Goal: Check status: Check status

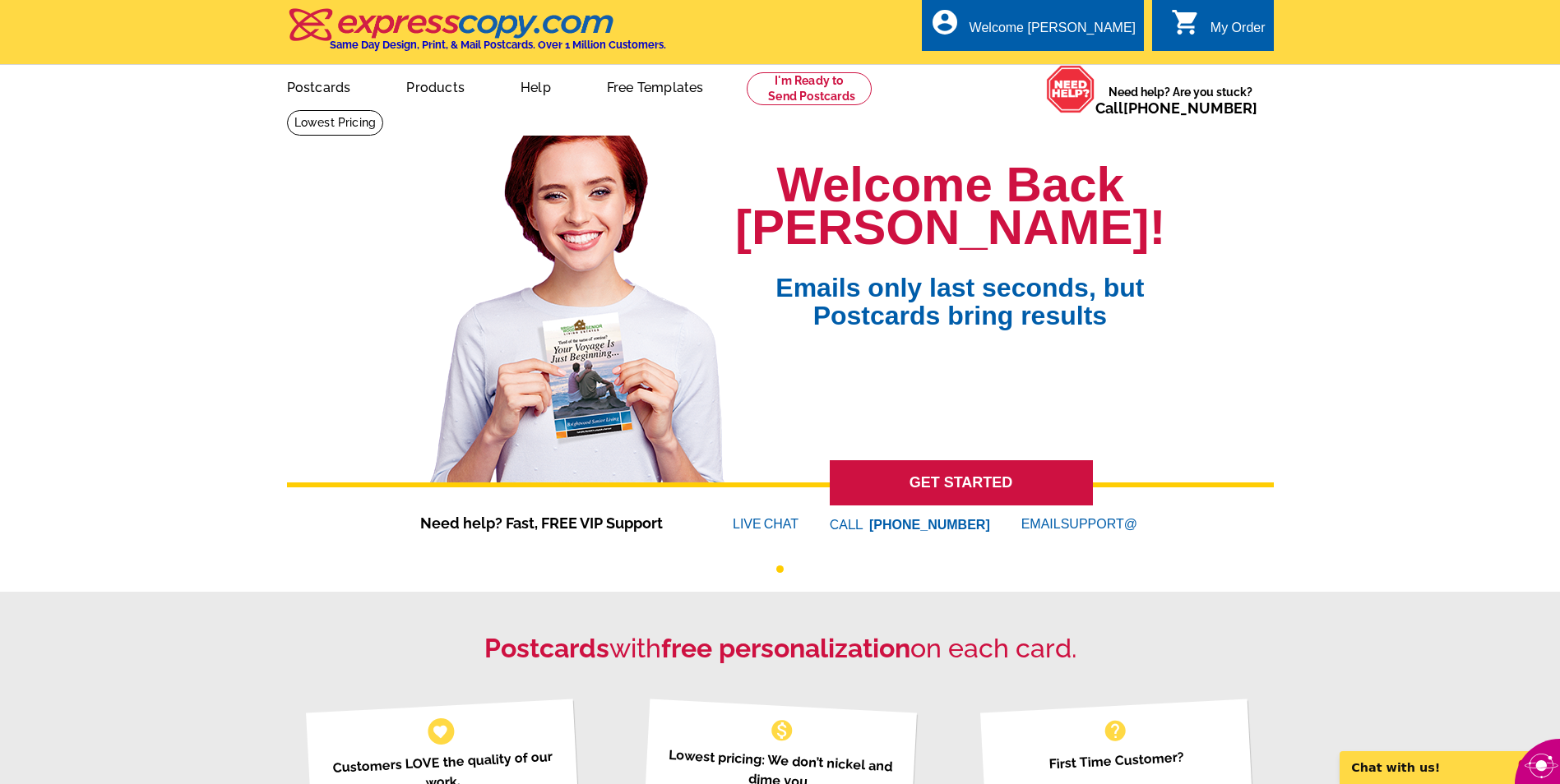
click at [1217, 33] on div "My Order" at bounding box center [1238, 32] width 56 height 23
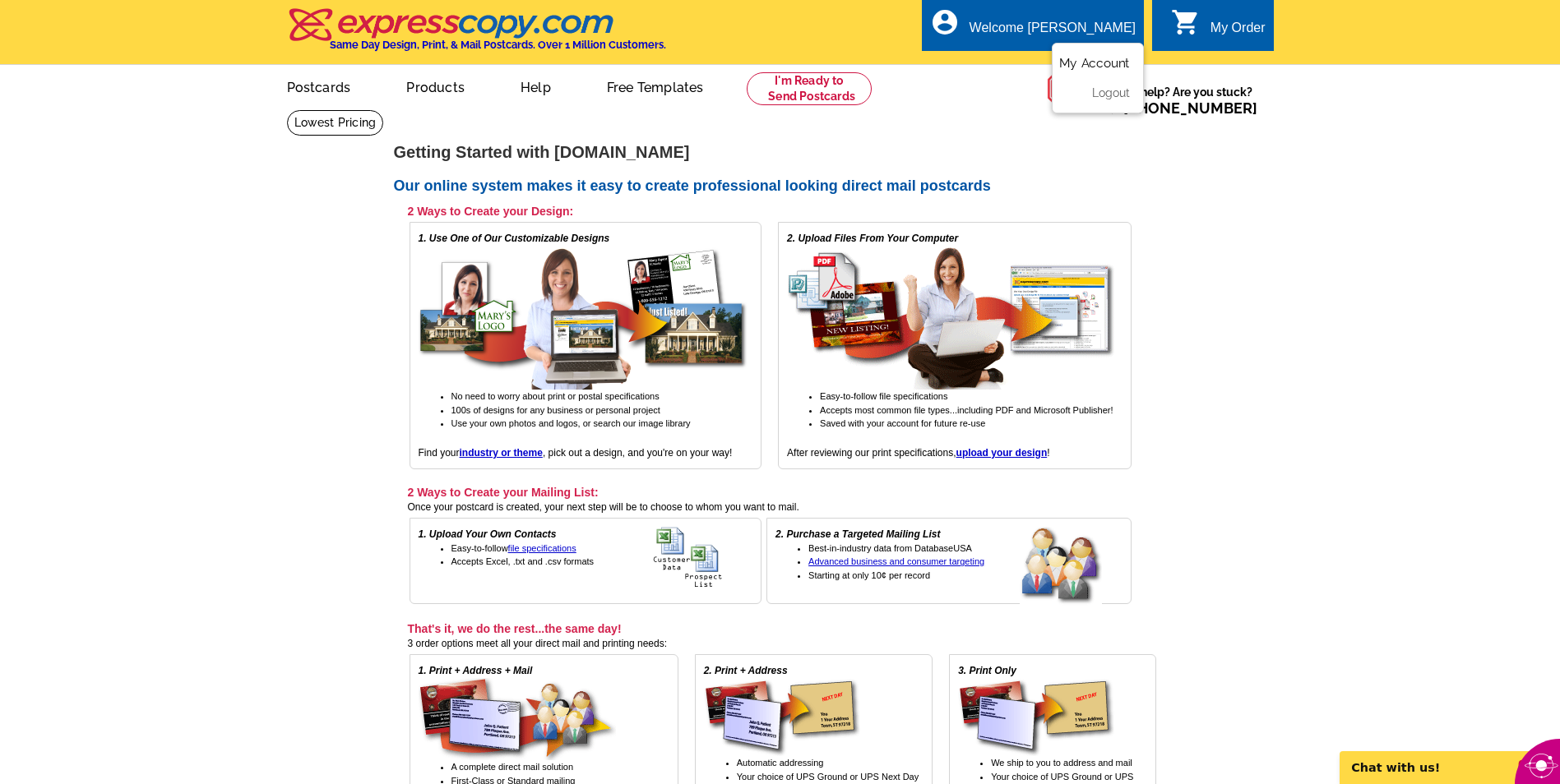
click at [1086, 61] on link "My Account" at bounding box center [1094, 63] width 71 height 15
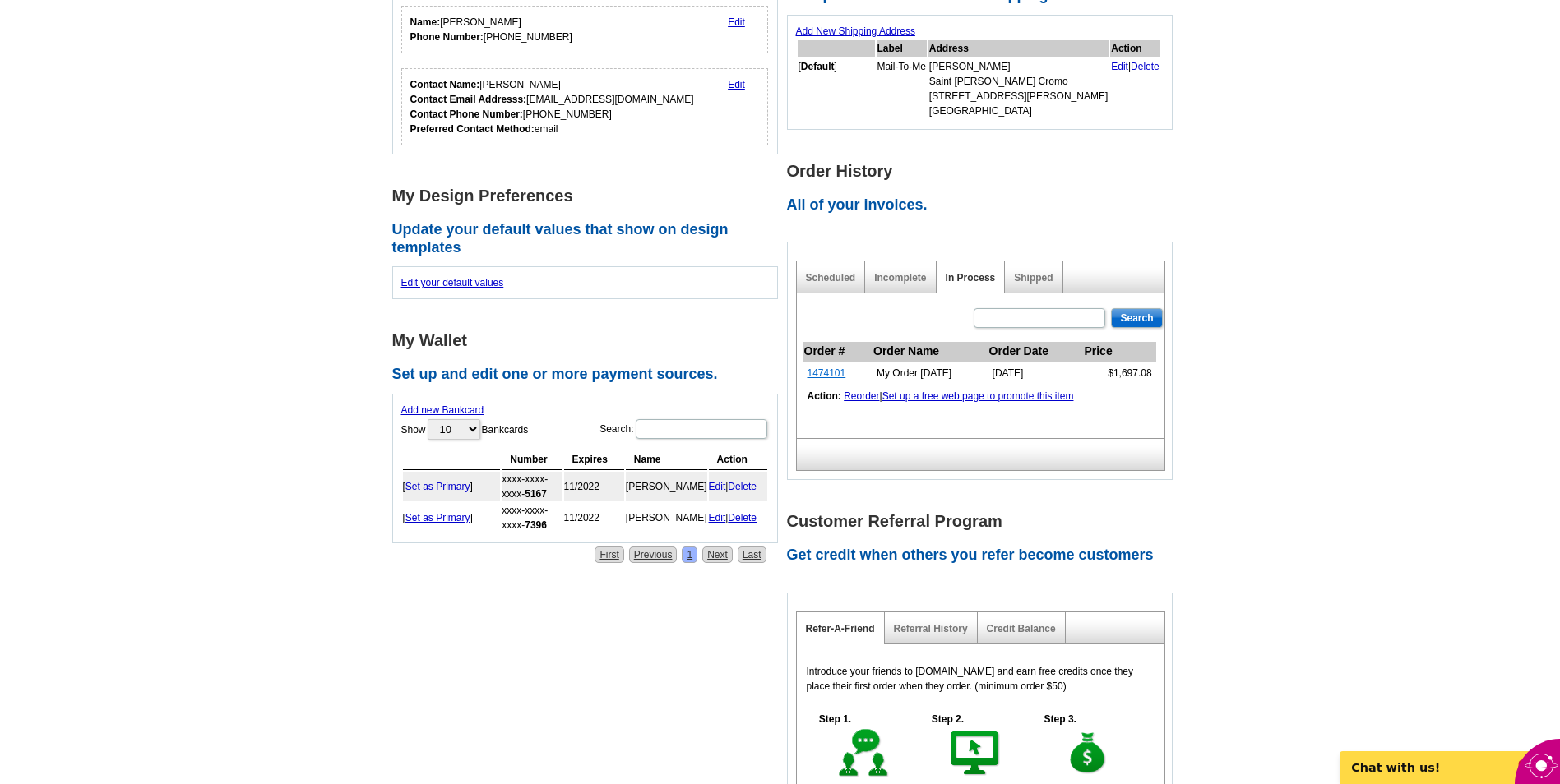
click at [826, 374] on link "1474101" at bounding box center [827, 373] width 39 height 11
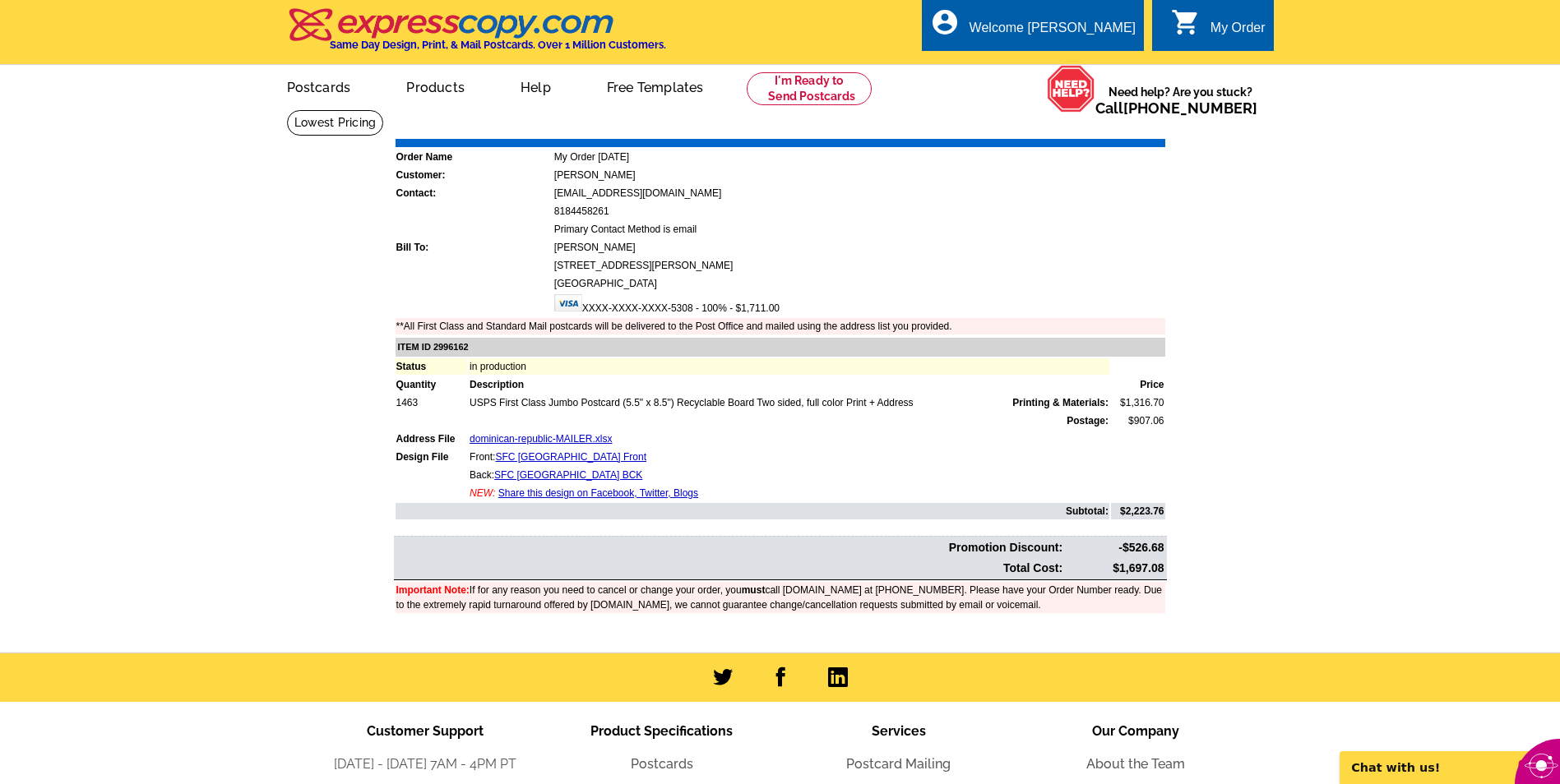
click at [589, 464] on td "Front: SFC Dominican Republic Front" at bounding box center [789, 456] width 640 height 16
click at [587, 461] on link "SFC Dominican Republic Front" at bounding box center [571, 456] width 152 height 11
click at [596, 477] on link "SFC Dominican Republic BCK" at bounding box center [568, 475] width 148 height 11
click at [588, 463] on link "SFC Dominican Republic Front" at bounding box center [571, 456] width 152 height 11
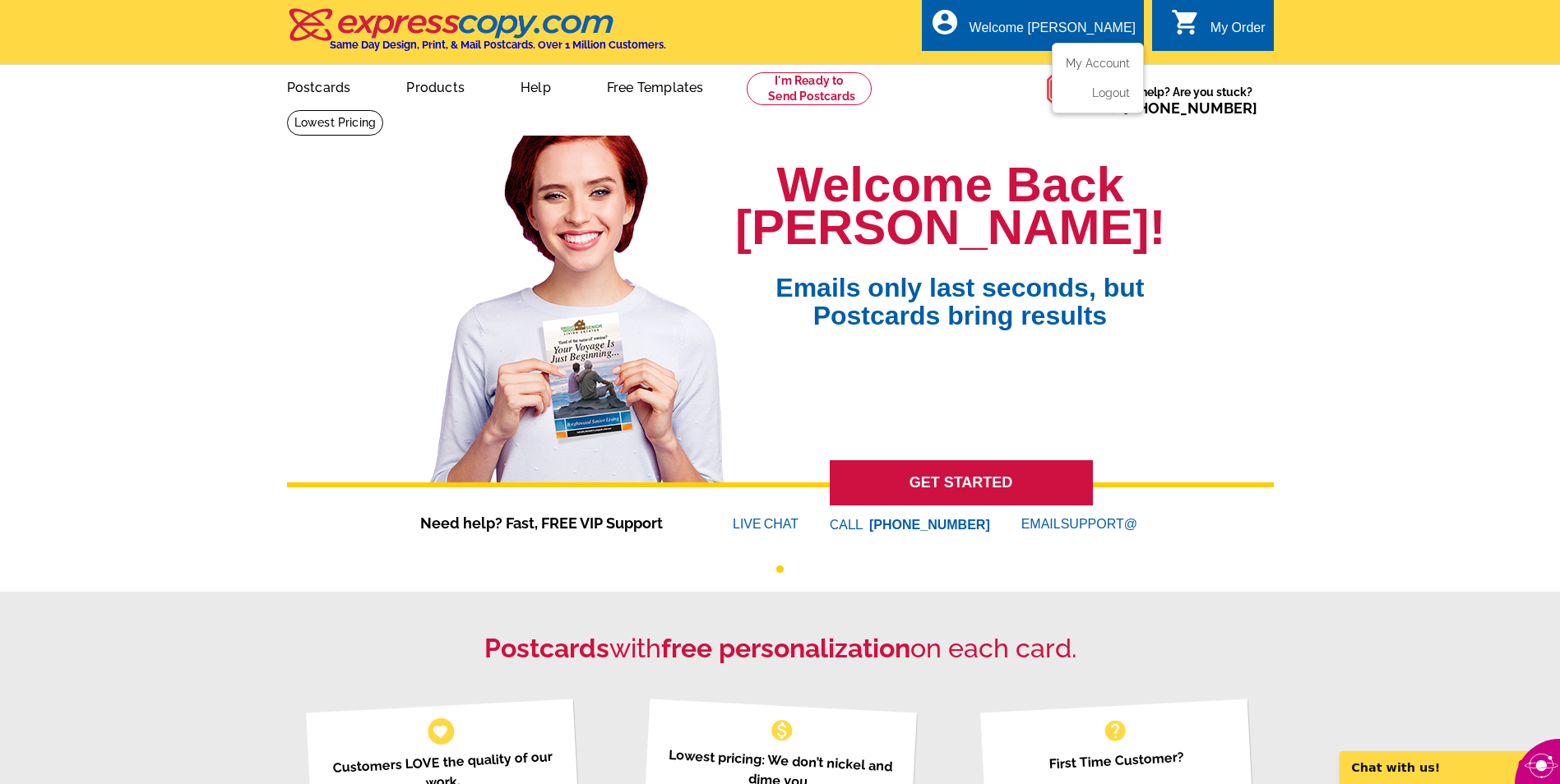
click at [1086, 74] on li "My Account" at bounding box center [1098, 67] width 88 height 22
click at [1067, 25] on div "Welcome [PERSON_NAME]" at bounding box center [1053, 32] width 166 height 23
click at [1099, 60] on link "My Account" at bounding box center [1094, 63] width 71 height 15
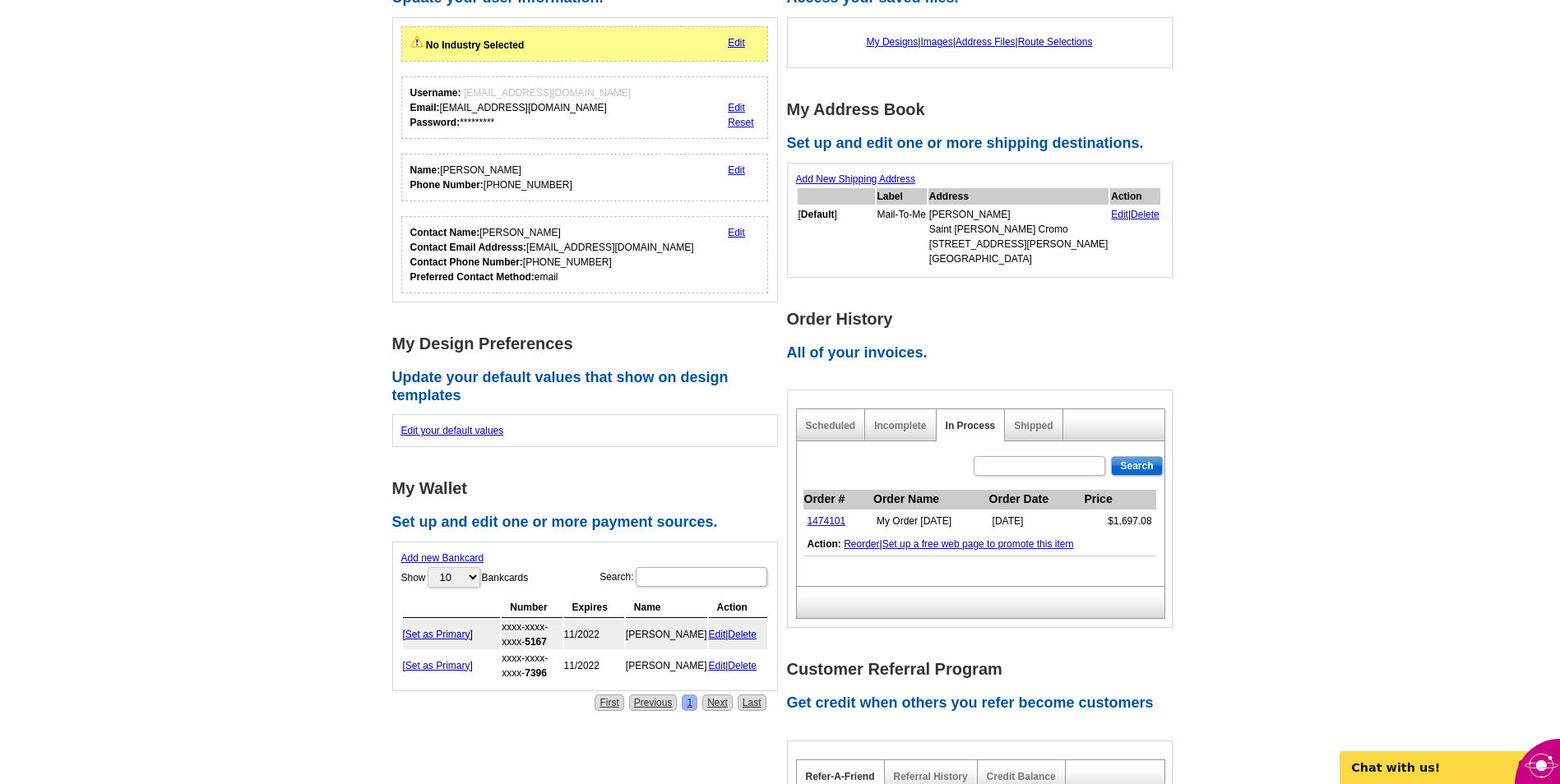
scroll to position [328, 0]
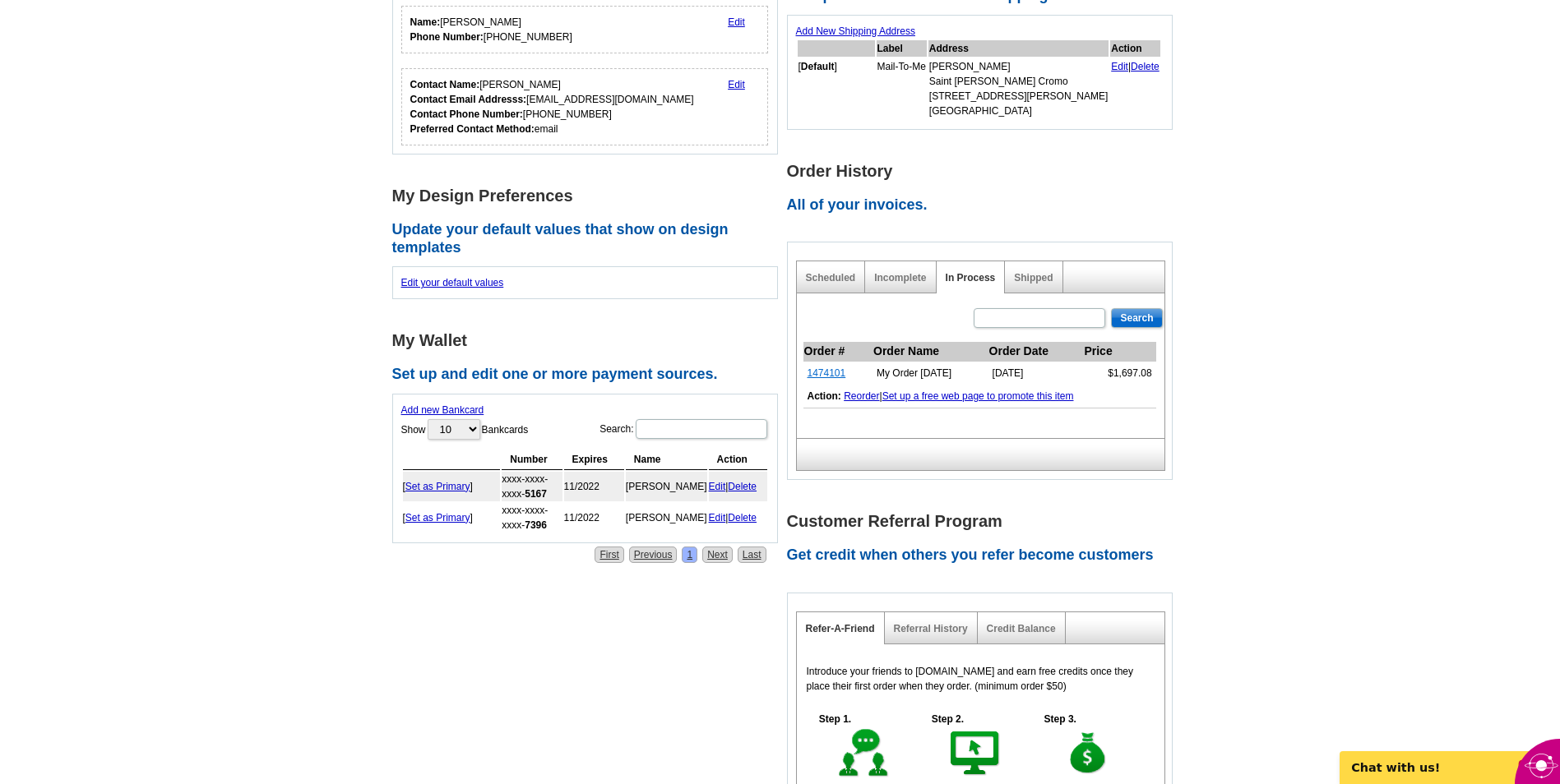
click at [814, 374] on link "1474101" at bounding box center [827, 373] width 39 height 11
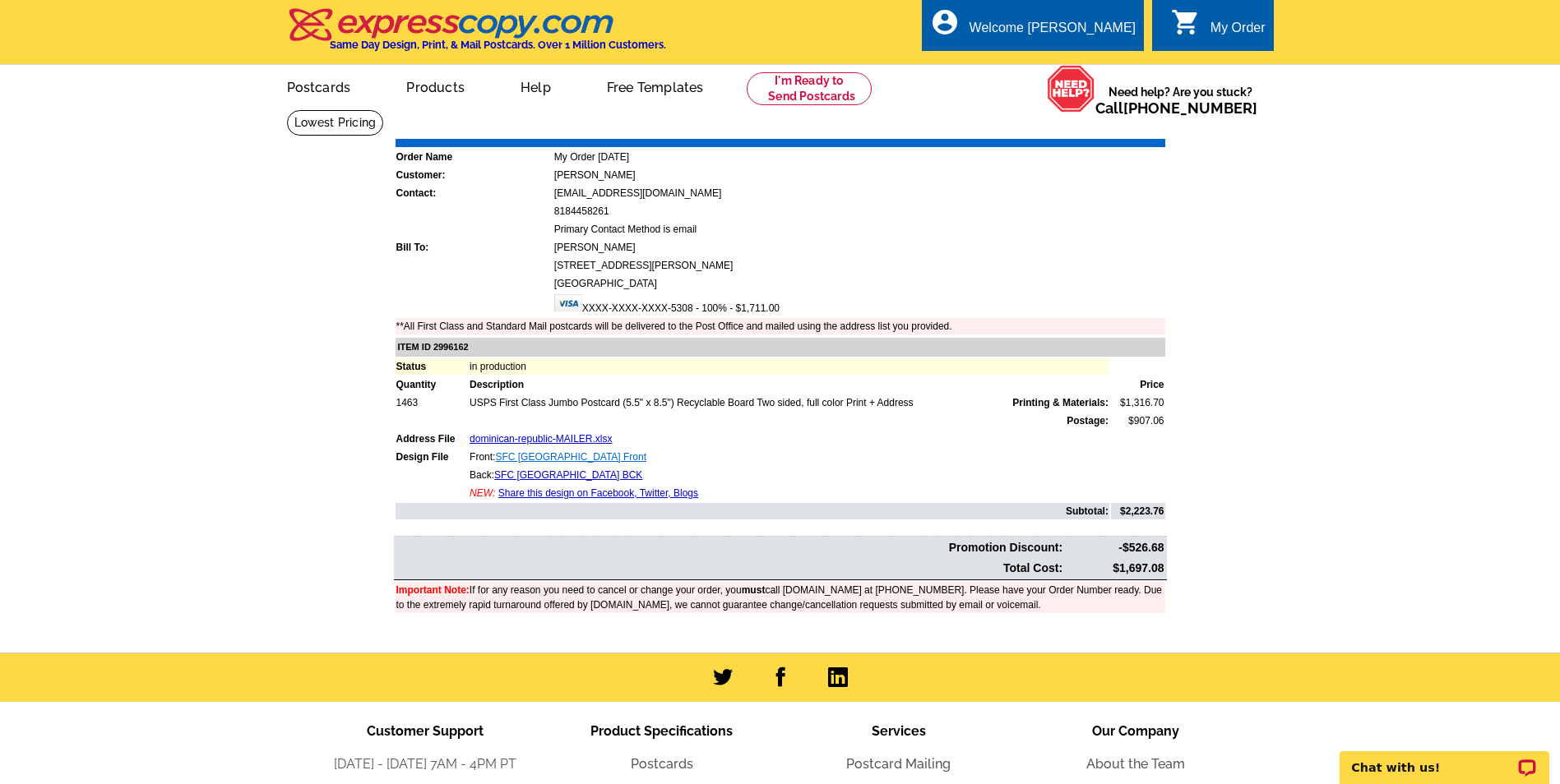
click at [603, 460] on link "SFC Dominican Republic Front" at bounding box center [571, 456] width 152 height 11
drag, startPoint x: 563, startPoint y: 133, endPoint x: 487, endPoint y: 127, distance: 76.2
click at [487, 127] on div "Order Number: 1474101 Download Invoice | Print Invoice" at bounding box center [780, 127] width 773 height 20
copy strong "1474101"
click at [1217, 17] on div "0 shopping_cart My Order" at bounding box center [1213, 24] width 121 height 52
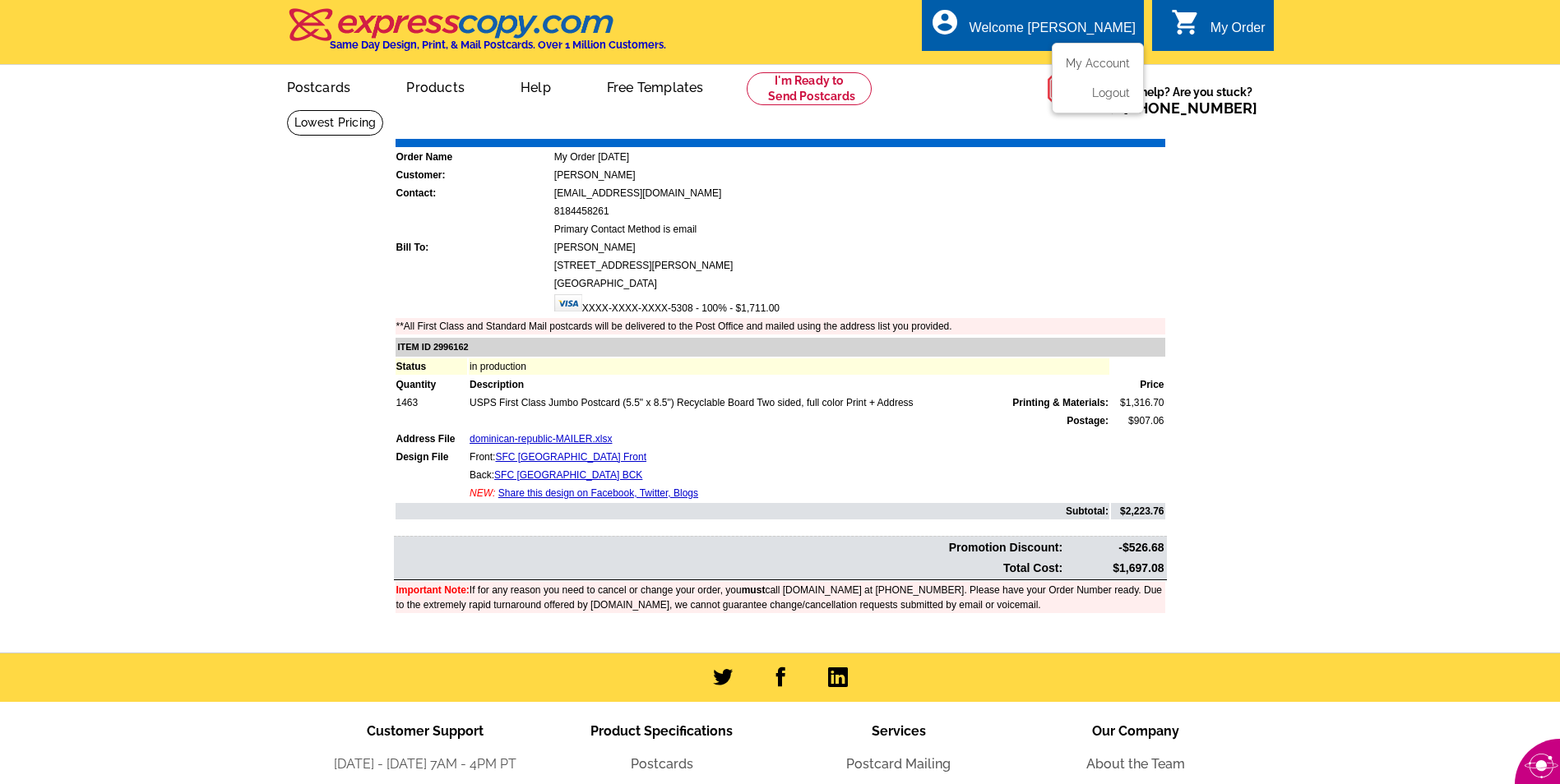
click at [1085, 37] on div "Welcome [PERSON_NAME]" at bounding box center [1053, 32] width 166 height 23
click at [1106, 100] on li "Logout" at bounding box center [1098, 88] width 88 height 22
